Goal: Task Accomplishment & Management: Manage account settings

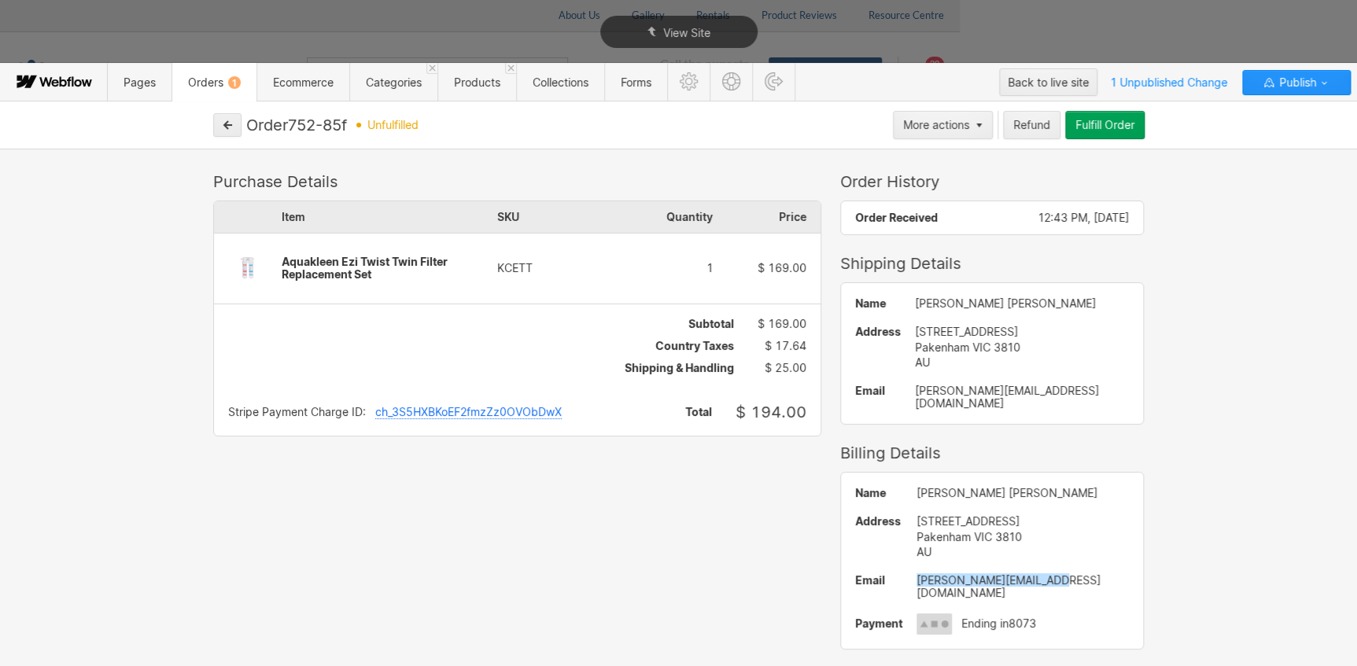
scroll to position [88, 0]
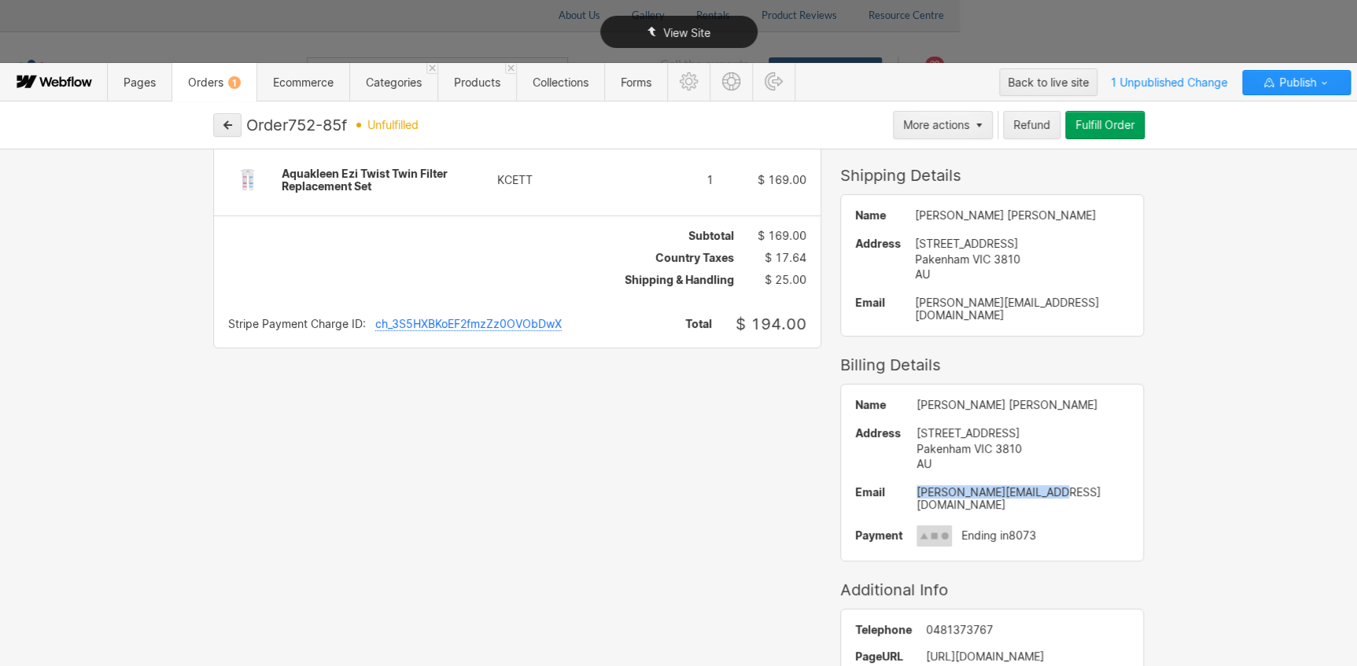
click at [1266, 18] on div "View Site" at bounding box center [678, 32] width 1357 height 64
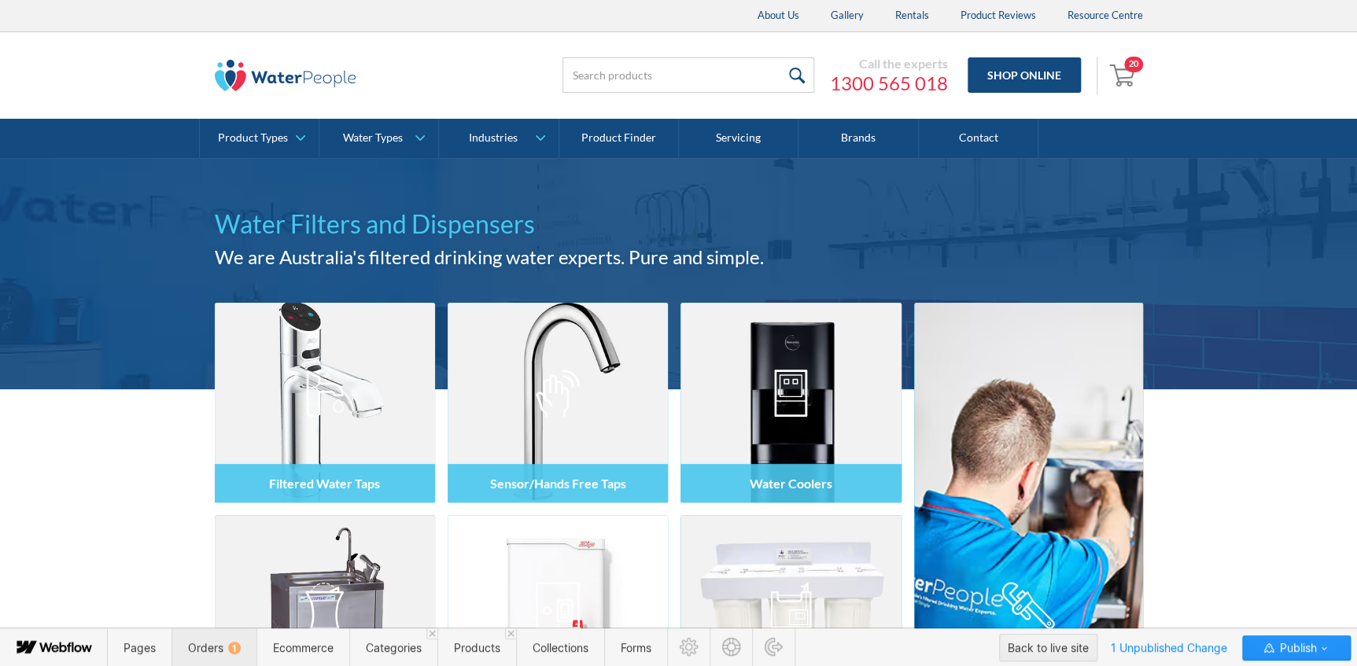
click at [234, 641] on span "Orders 1" at bounding box center [214, 647] width 53 height 13
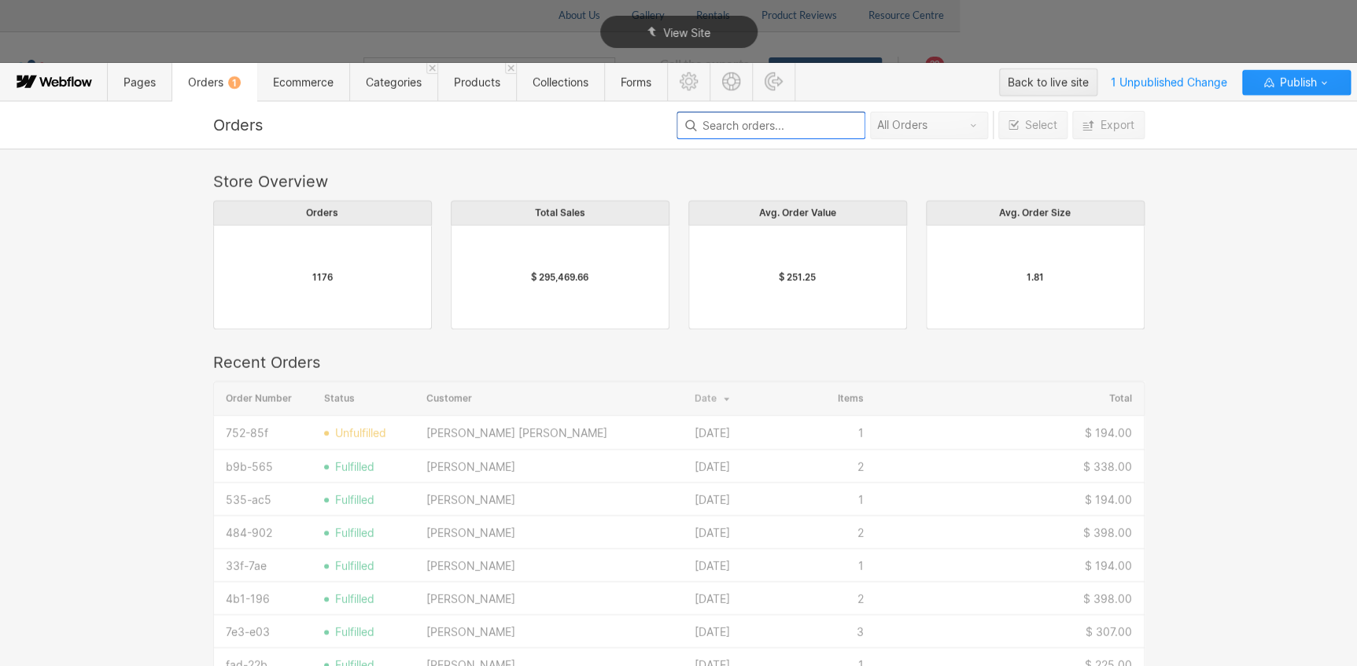
scroll to position [850, 921]
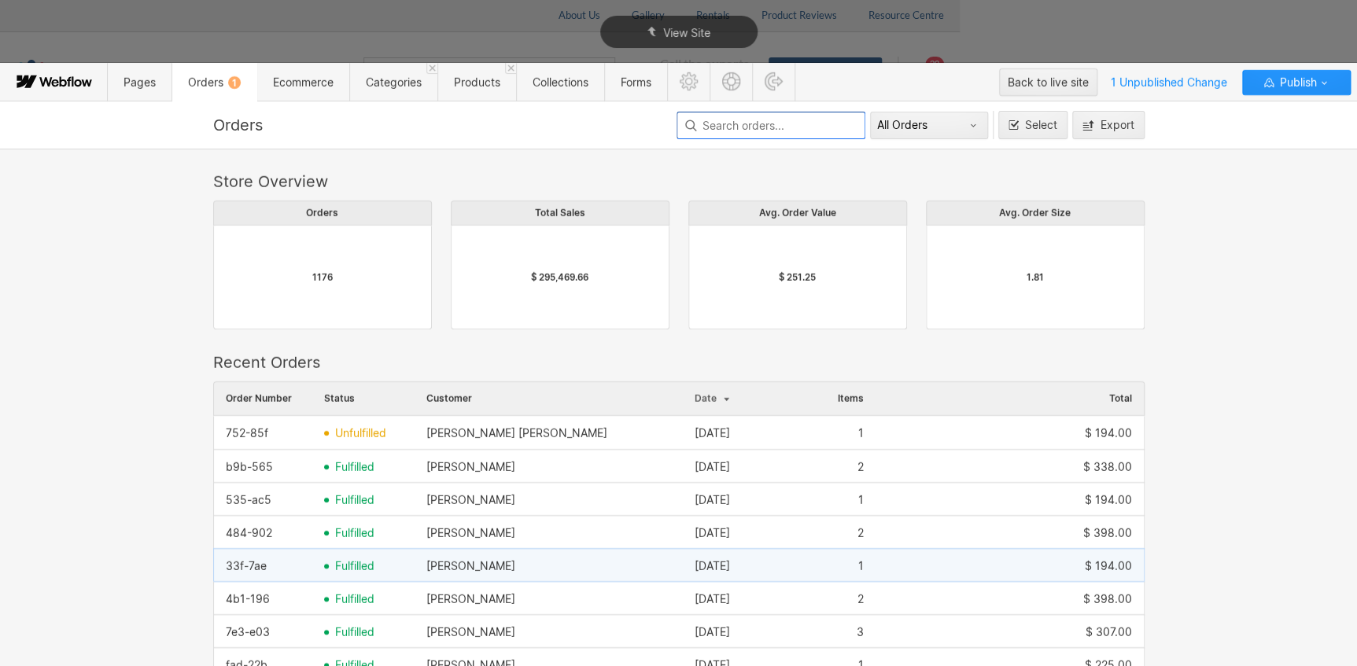
click at [362, 565] on span "fulfilled" at bounding box center [354, 566] width 39 height 13
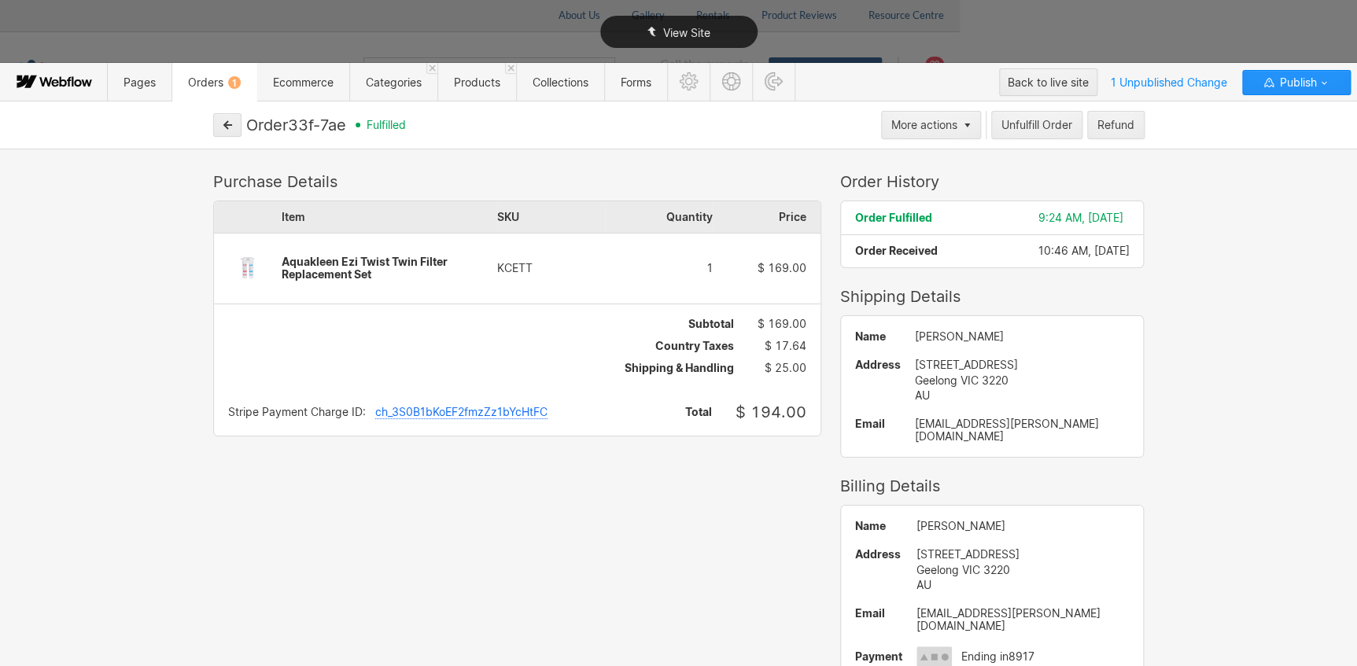
click at [1133, 18] on div "View Site" at bounding box center [678, 32] width 1357 height 64
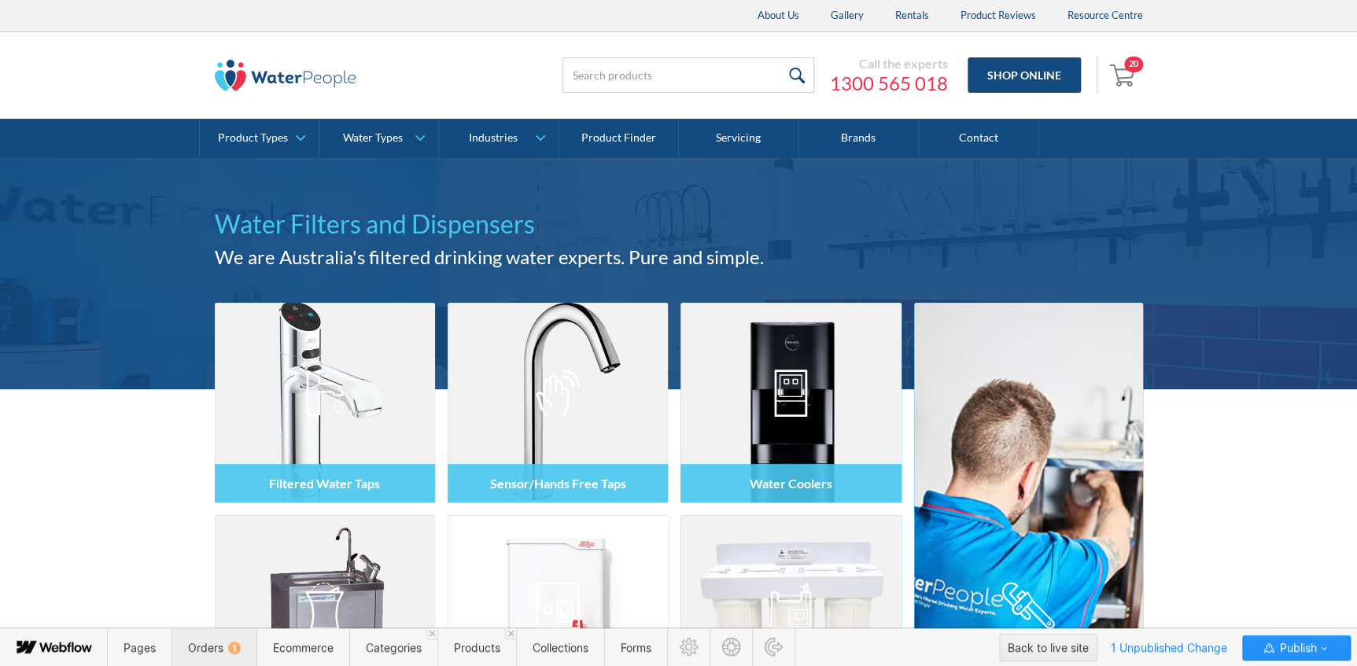
click at [220, 647] on span "Orders 1" at bounding box center [214, 647] width 53 height 13
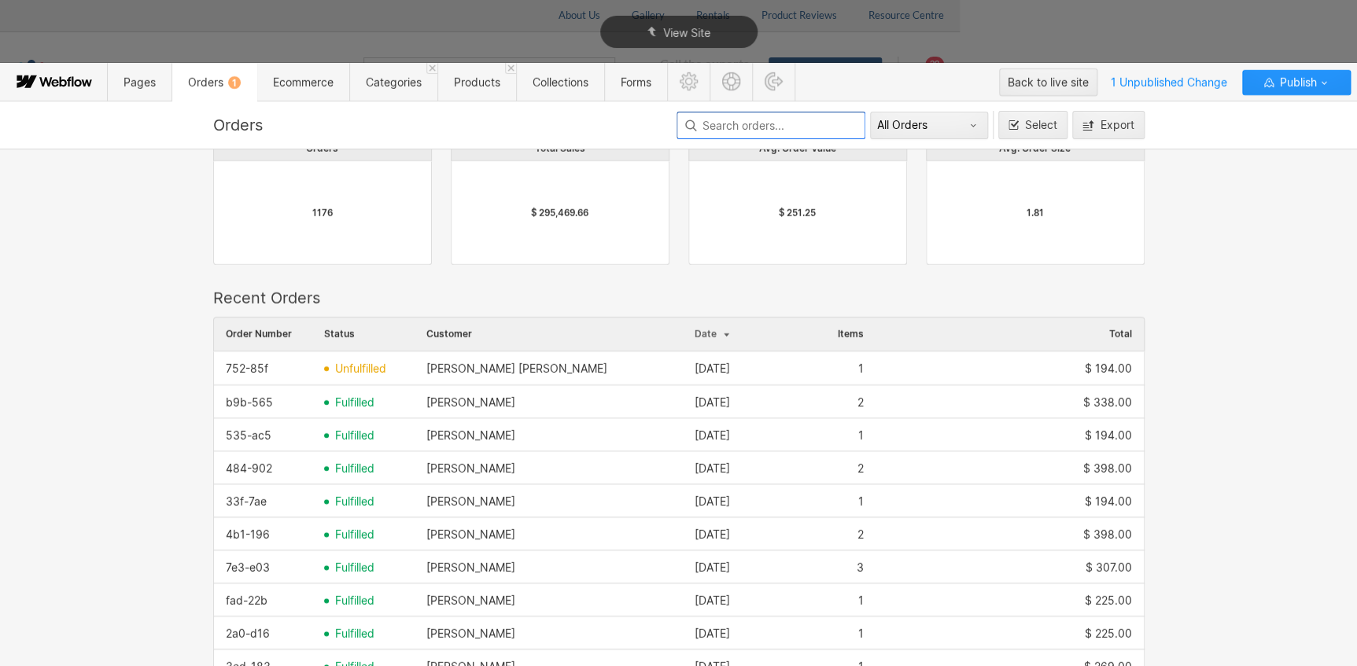
scroll to position [9, 0]
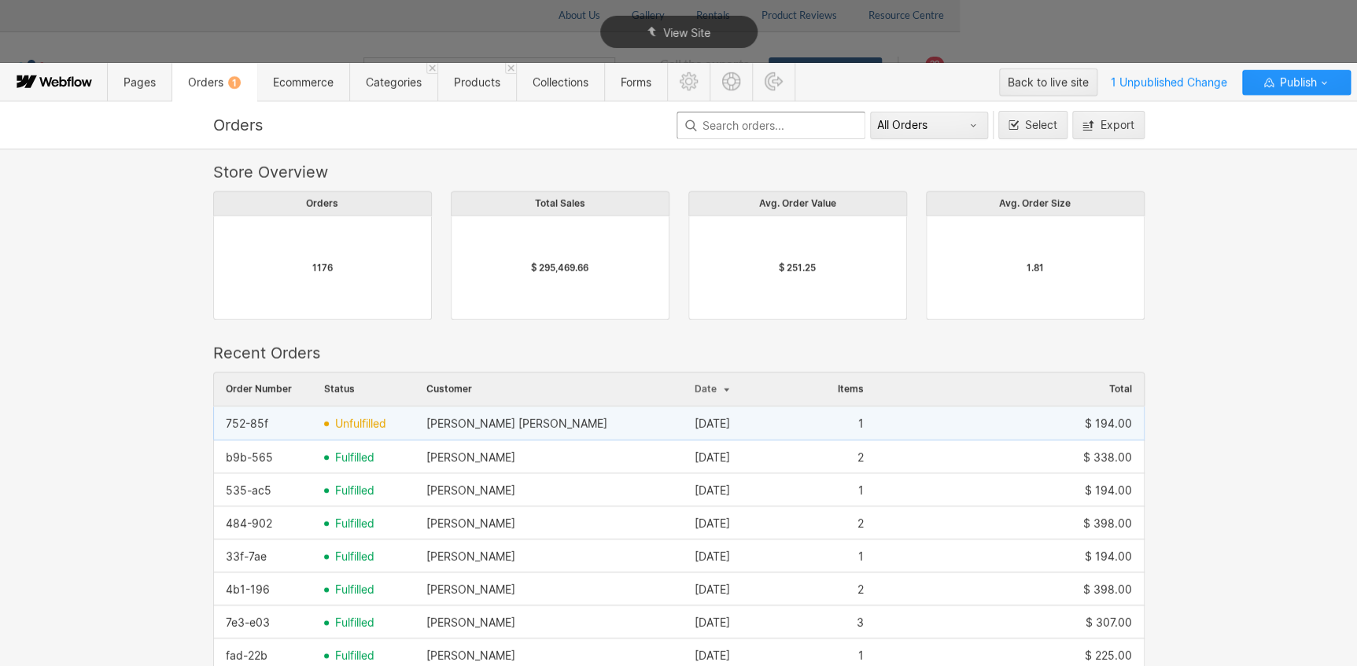
click at [353, 422] on span "unfulfilled" at bounding box center [360, 424] width 51 height 13
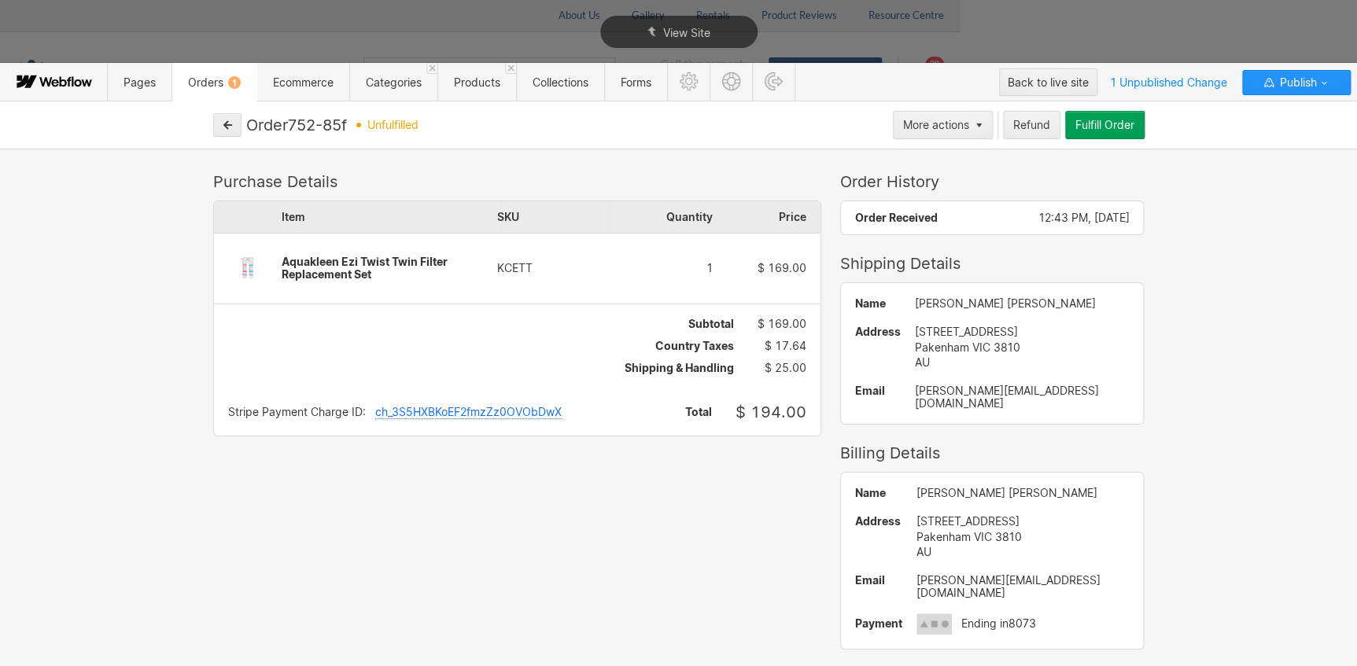
drag, startPoint x: 356, startPoint y: 125, endPoint x: 298, endPoint y: 121, distance: 58.4
click at [298, 121] on div "Order 752-85f unfulfilled" at bounding box center [567, 125] width 642 height 19
drag, startPoint x: 293, startPoint y: 121, endPoint x: 320, endPoint y: 128, distance: 28.4
click at [320, 128] on div "Order 752-85f" at bounding box center [296, 125] width 101 height 19
click at [1117, 26] on div "View Site" at bounding box center [678, 32] width 1357 height 64
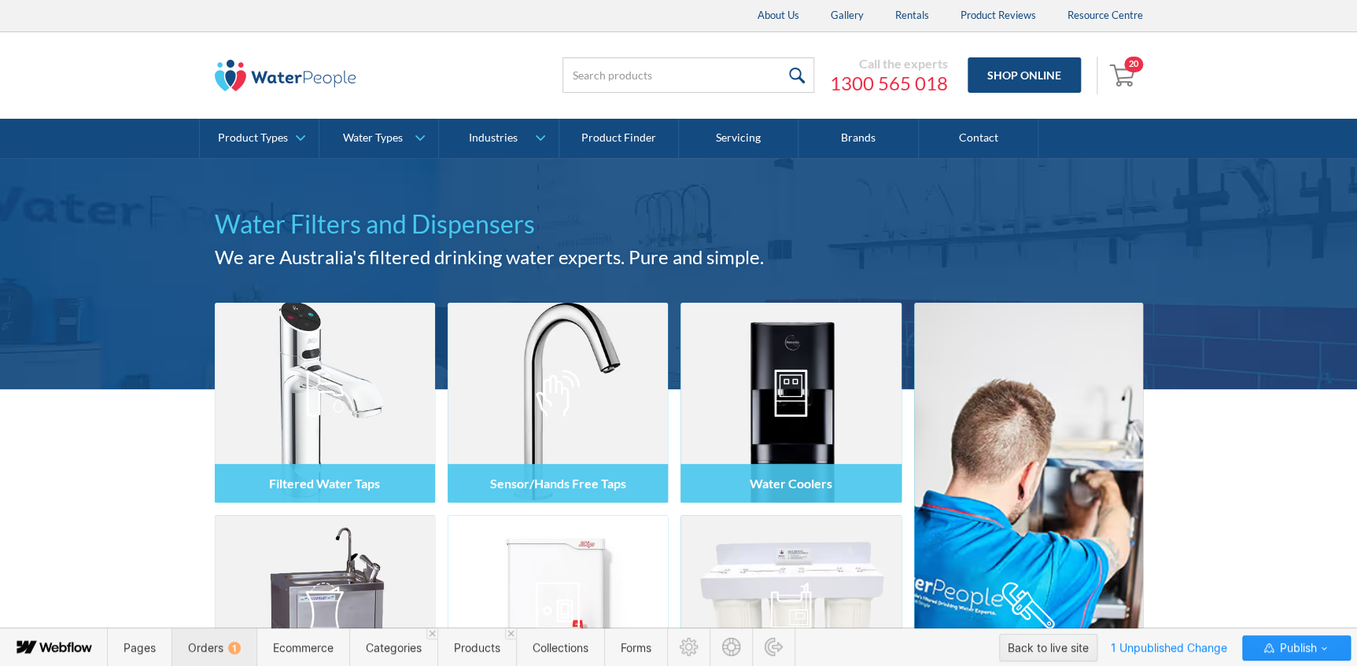
click at [229, 643] on div "1" at bounding box center [234, 648] width 13 height 13
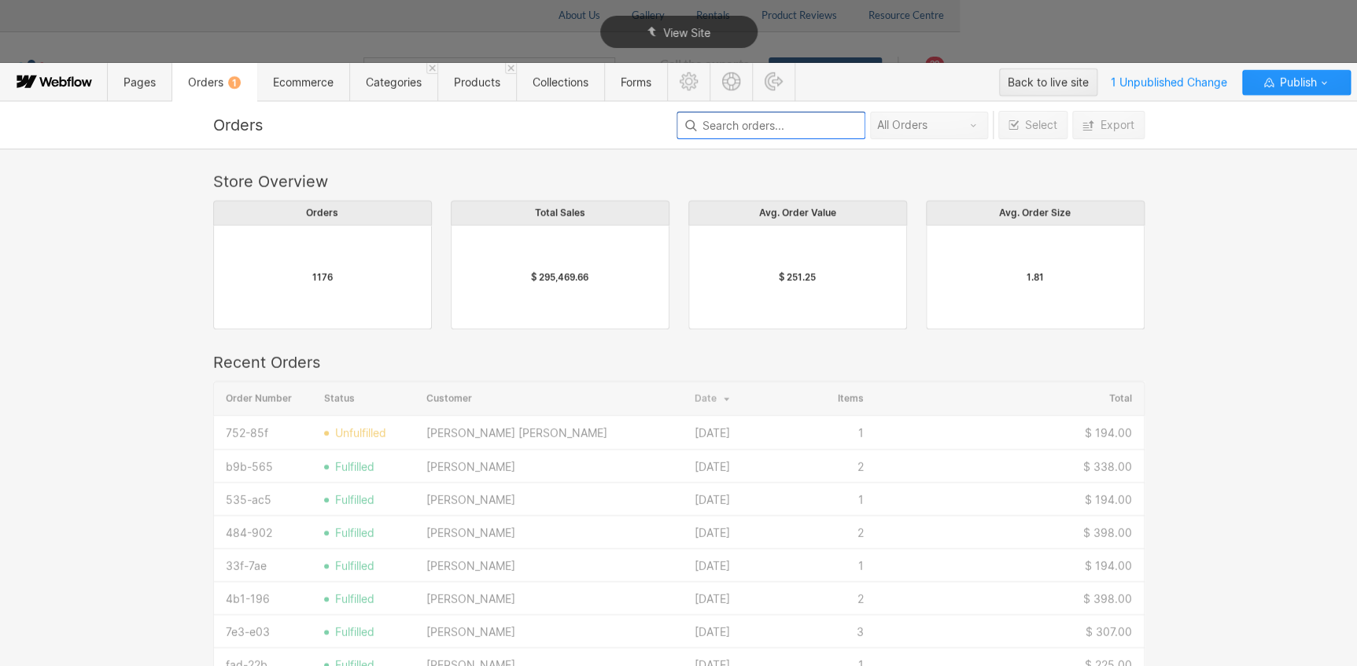
scroll to position [850, 921]
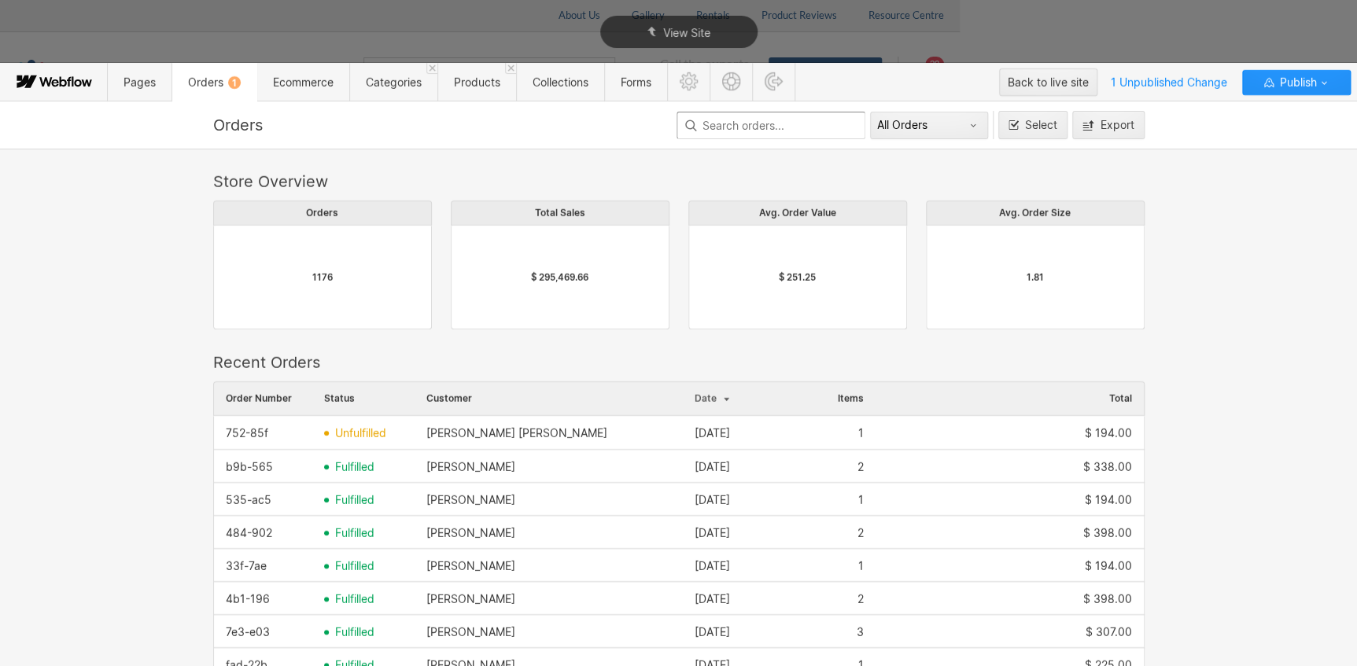
drag, startPoint x: 1227, startPoint y: 271, endPoint x: 1353, endPoint y: 123, distance: 194.3
click at [1227, 272] on div "Store Overview Orders 1176 Total Sales $ 295,469.66 Avg. Order Value $ 251.25 A…" at bounding box center [678, 408] width 1357 height 519
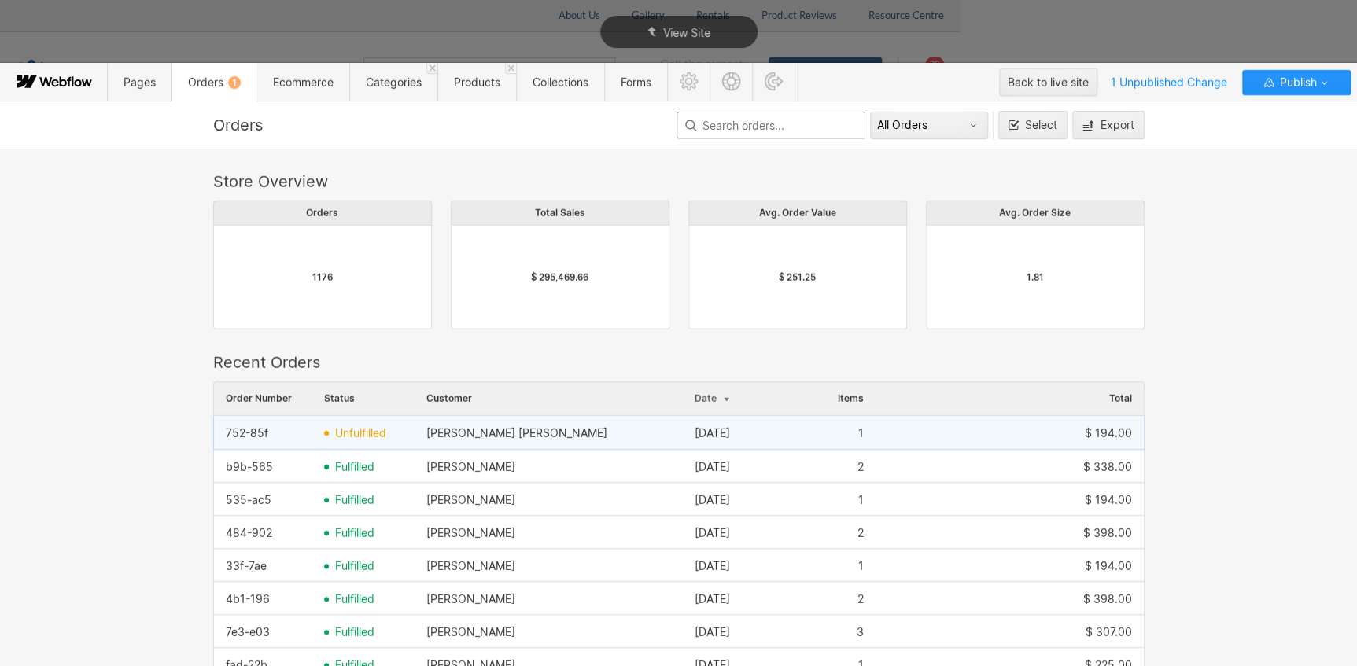
click at [339, 434] on span "unfulfilled" at bounding box center [360, 433] width 51 height 13
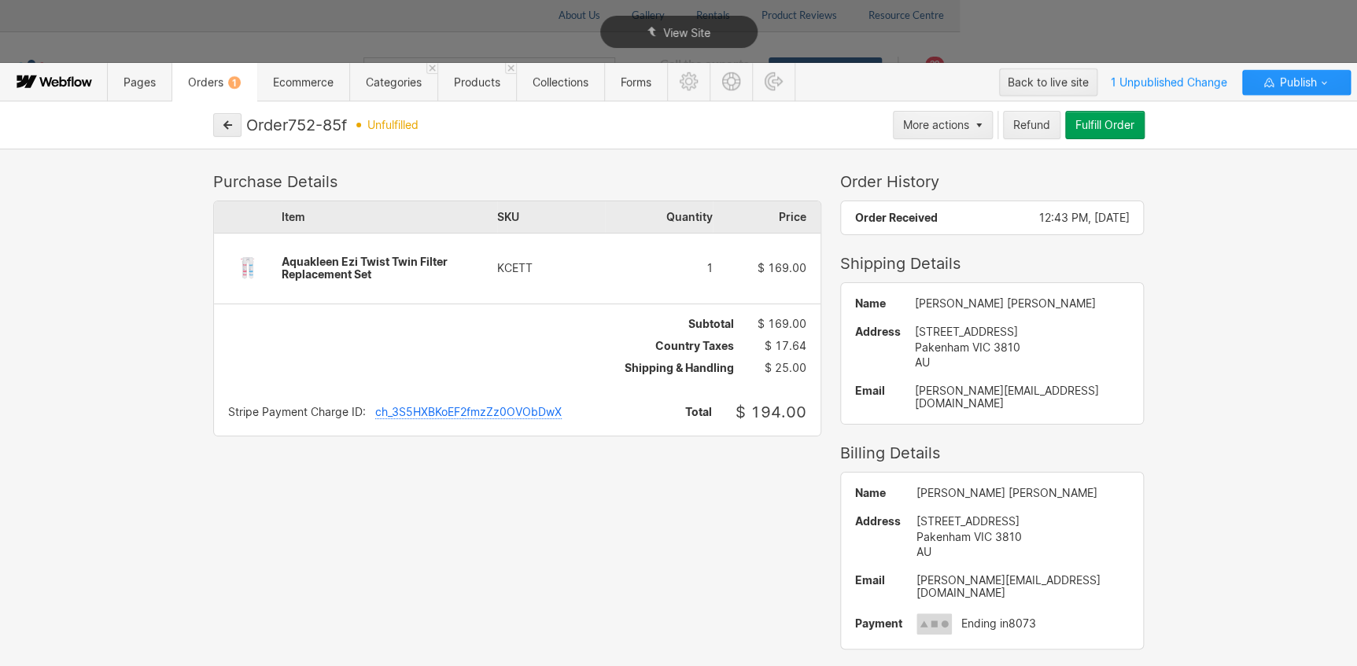
drag, startPoint x: 371, startPoint y: 270, endPoint x: 286, endPoint y: 260, distance: 85.5
click at [286, 260] on div "Aquakleen Ezi Twist Twin Filter Replacement Set" at bounding box center [390, 268] width 216 height 25
drag, startPoint x: 1117, startPoint y: 13, endPoint x: 1202, endPoint y: 55, distance: 94.7
click at [1117, 13] on div "View Site" at bounding box center [678, 32] width 1357 height 64
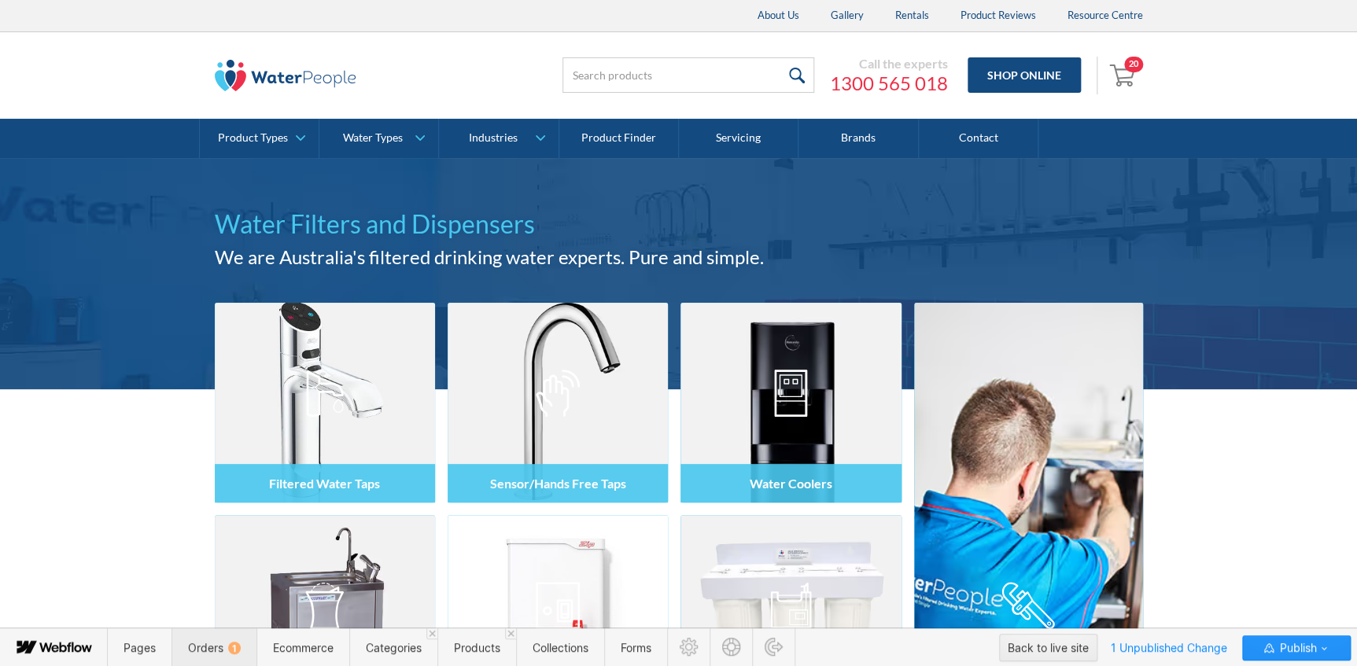
click at [231, 649] on div "1" at bounding box center [234, 648] width 13 height 13
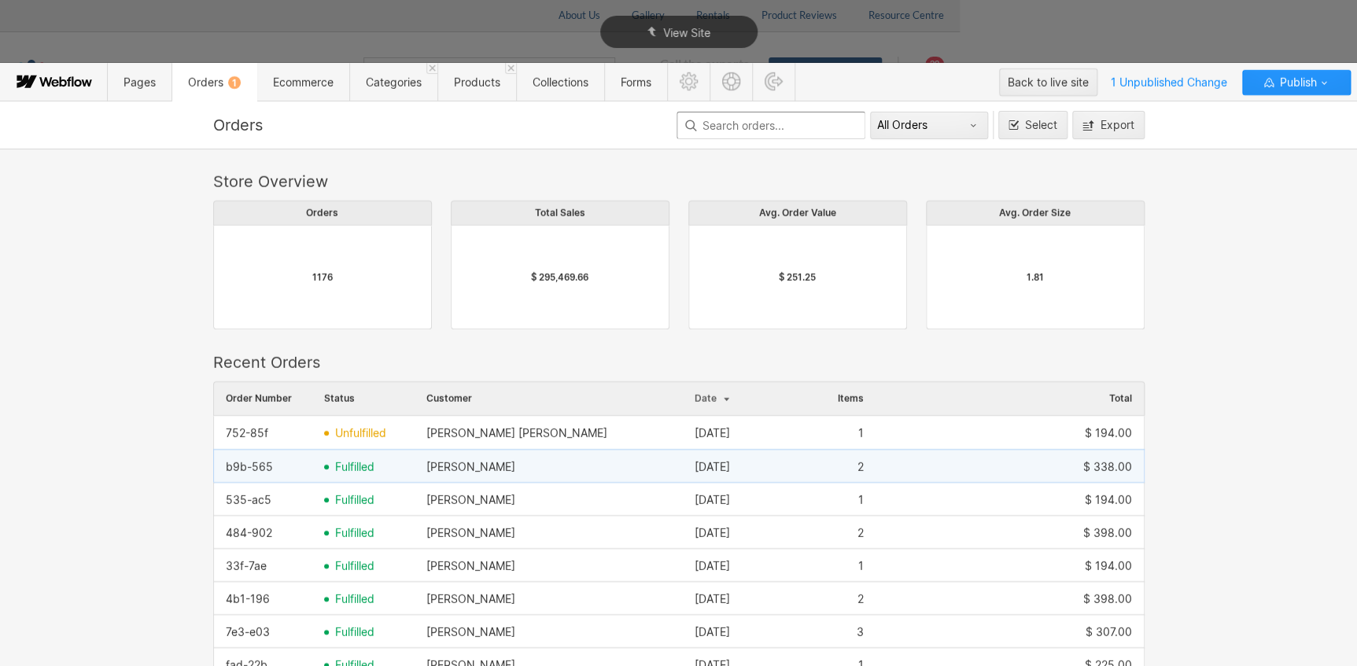
drag, startPoint x: 540, startPoint y: 469, endPoint x: 428, endPoint y: 464, distance: 111.8
click at [428, 464] on div "[PERSON_NAME]" at bounding box center [549, 467] width 268 height 25
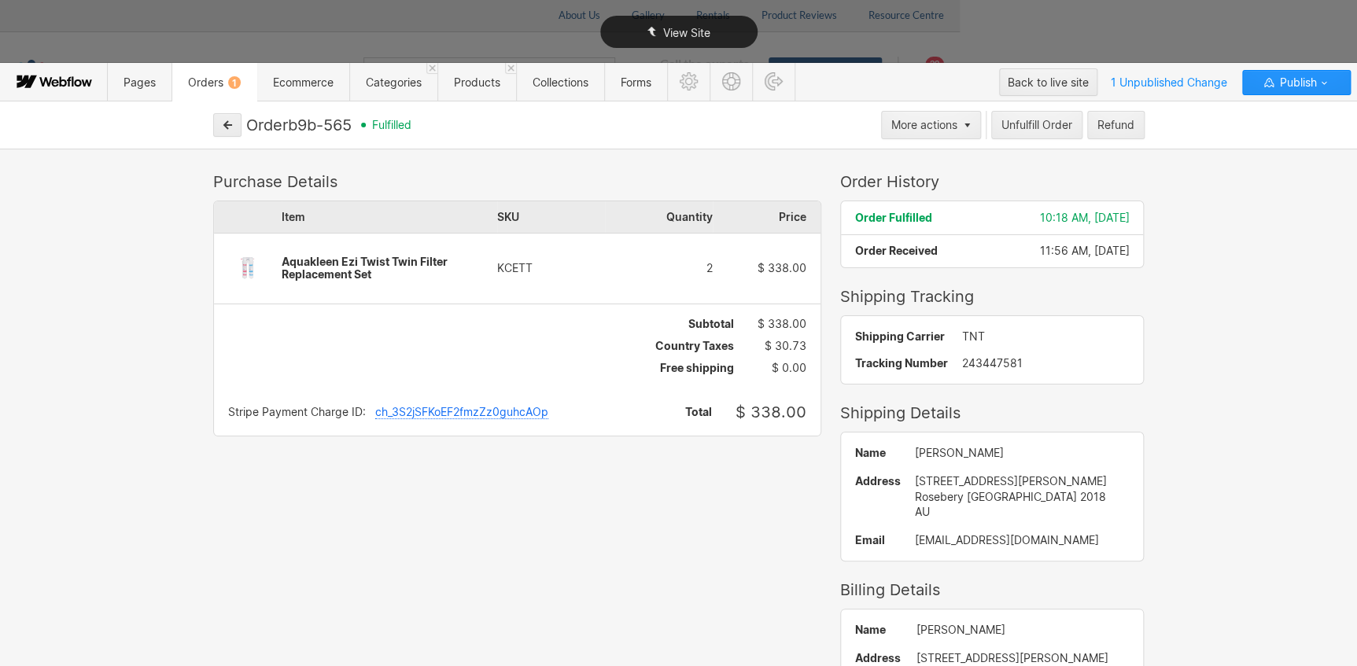
click at [1039, 28] on div "View Site" at bounding box center [678, 32] width 1357 height 64
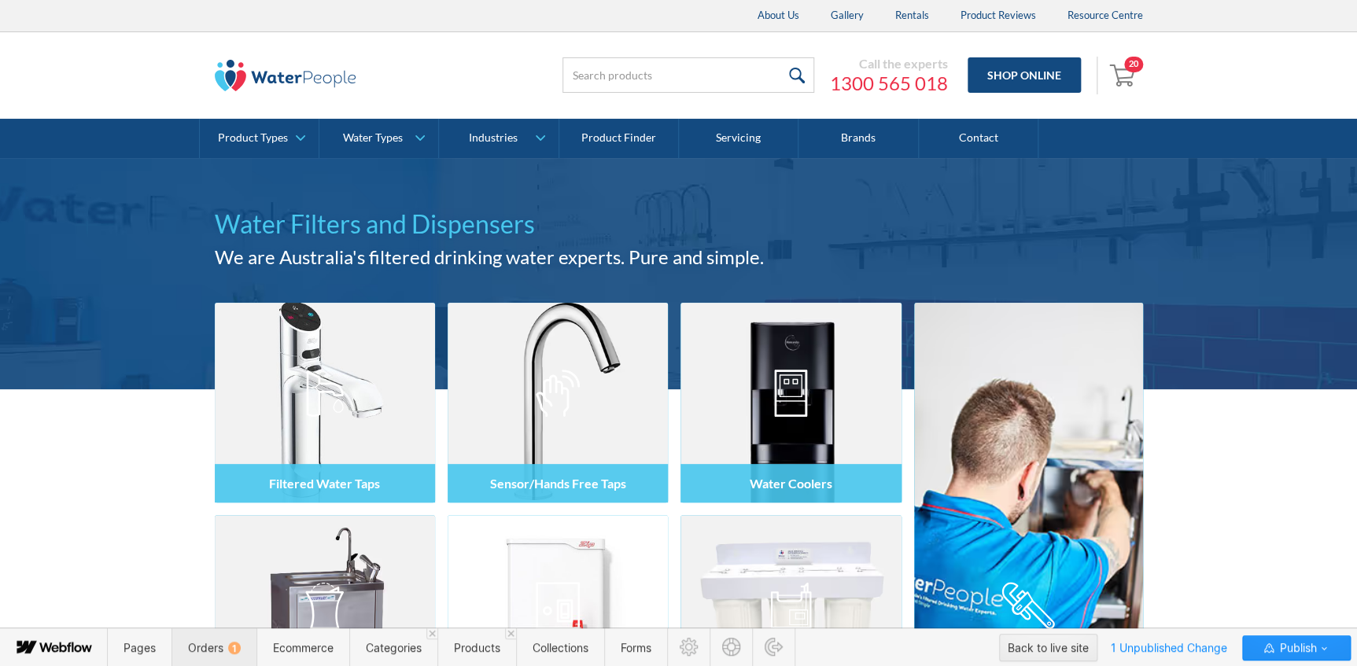
click at [209, 648] on span "Orders 1" at bounding box center [214, 647] width 53 height 13
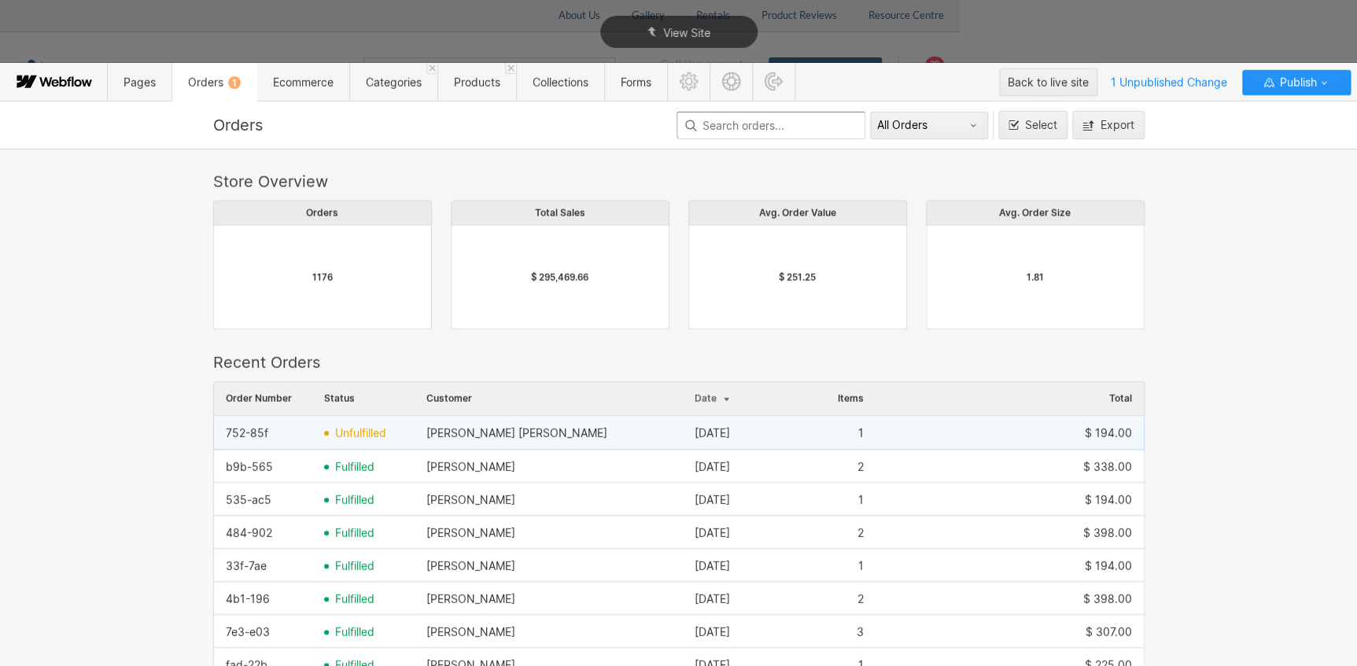
click at [359, 431] on span "unfulfilled" at bounding box center [360, 433] width 51 height 13
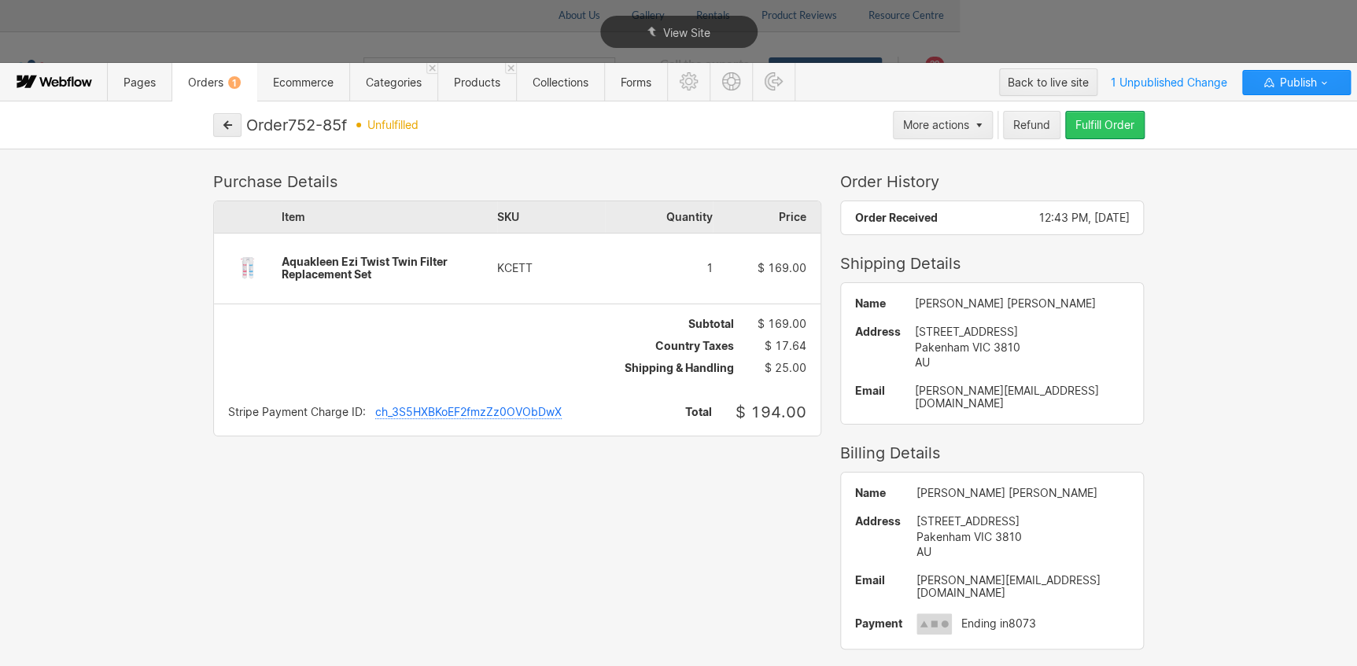
click at [1091, 124] on div "Fulfill Order" at bounding box center [1105, 125] width 59 height 13
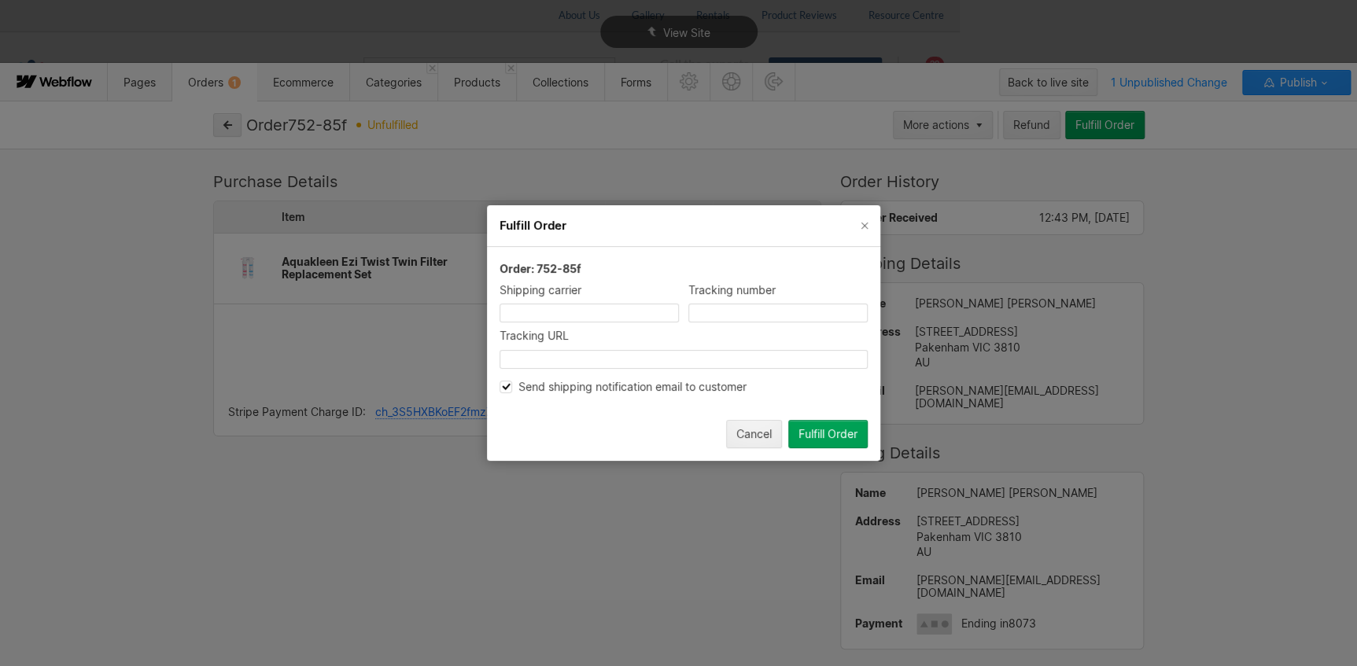
click at [813, 431] on div "Fulfill Order" at bounding box center [828, 434] width 59 height 13
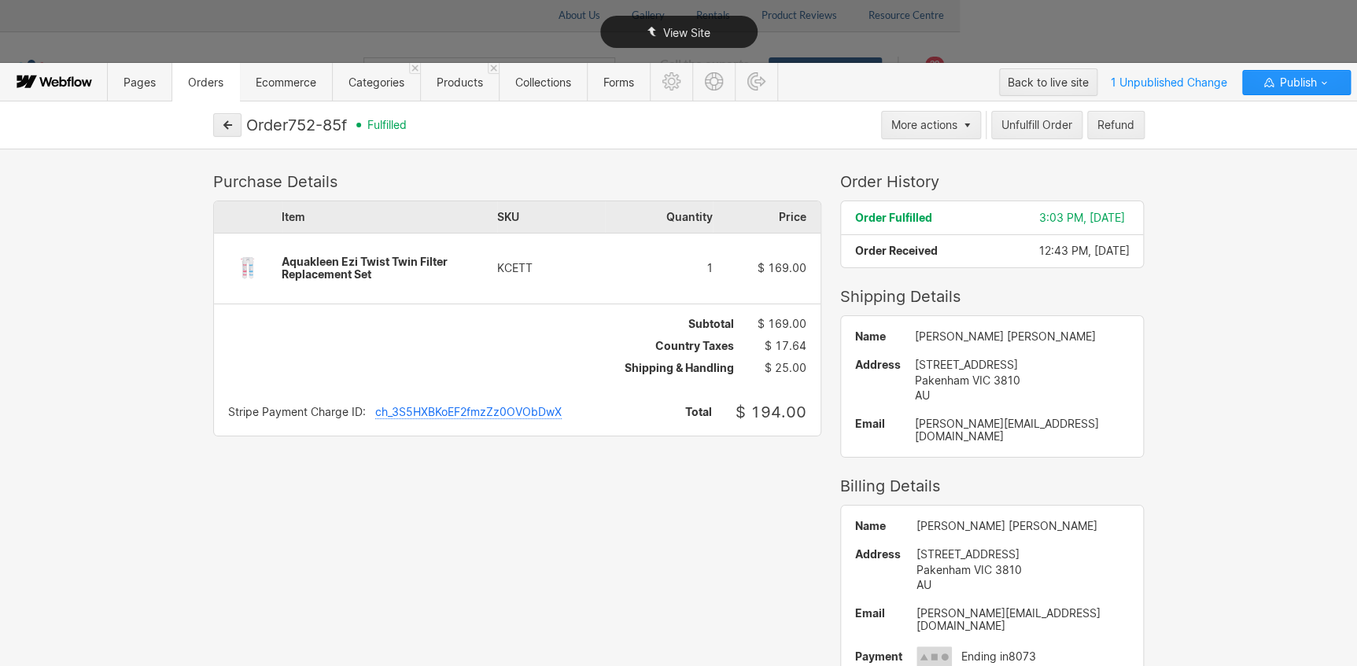
click at [393, 31] on div "View Site" at bounding box center [678, 32] width 1357 height 64
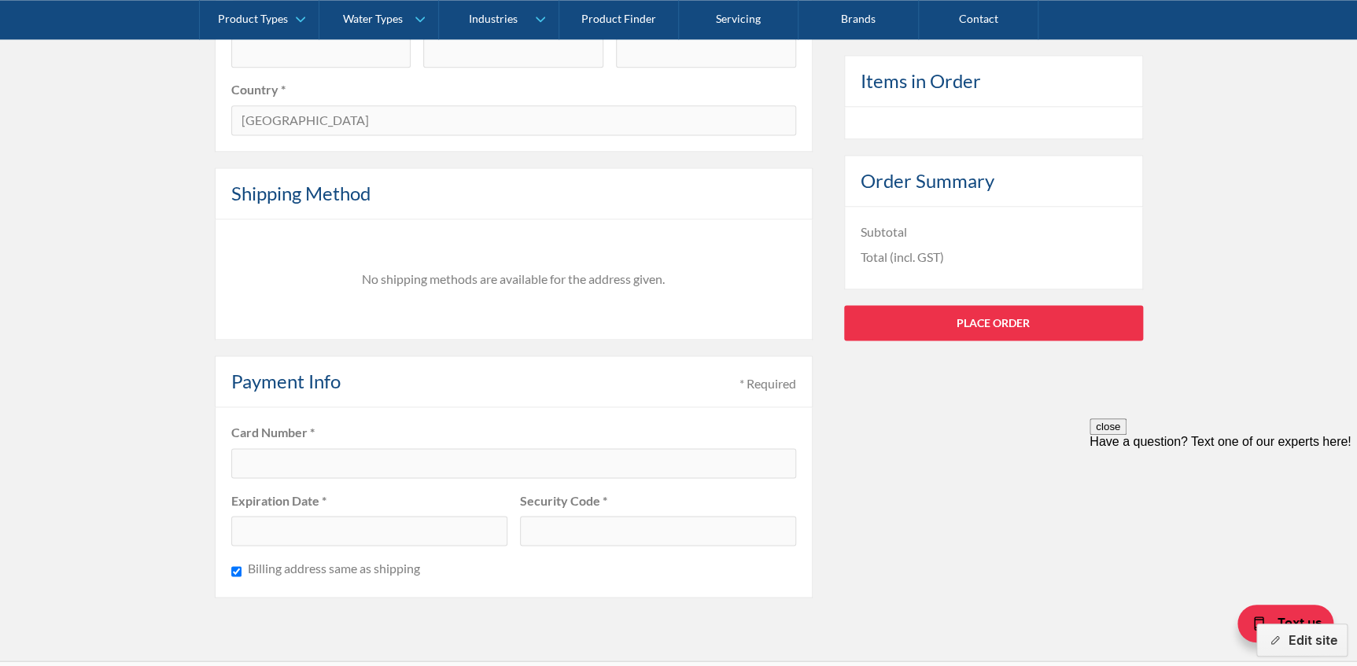
scroll to position [1001, 0]
